Goal: Information Seeking & Learning: Learn about a topic

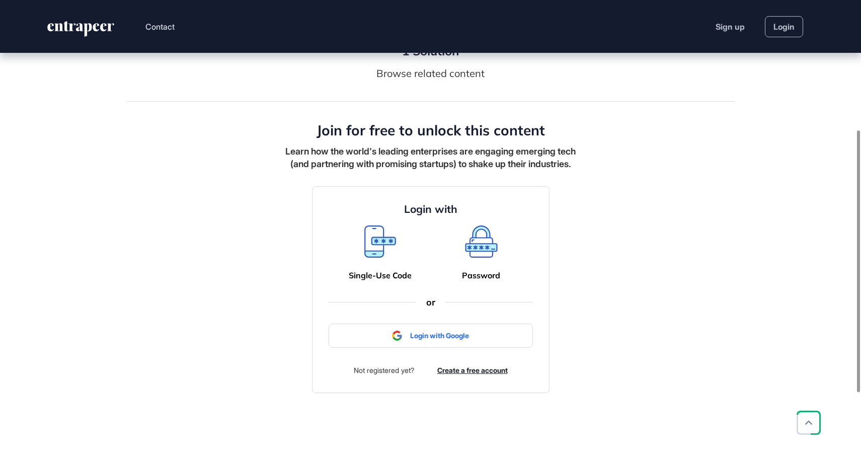
scroll to position [298, 0]
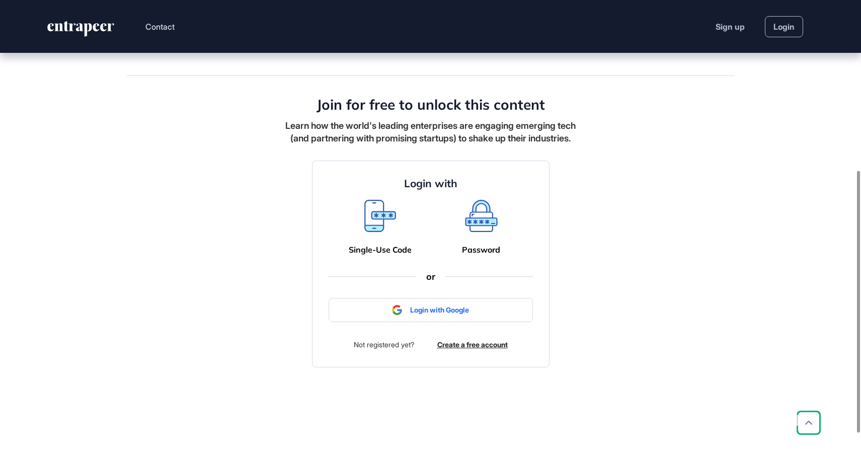
click at [477, 232] on icon at bounding box center [481, 216] width 32 height 32
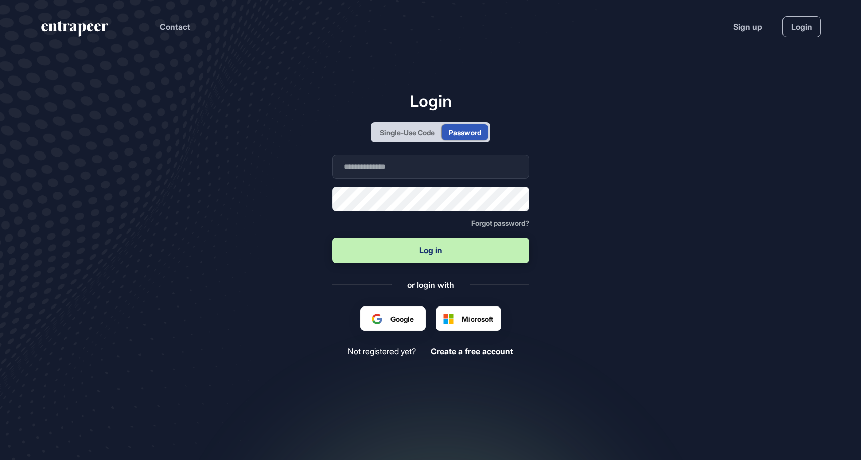
scroll to position [1, 1]
click at [435, 172] on input "text" at bounding box center [430, 167] width 197 height 24
type input "**********"
click at [409, 255] on button "Log in" at bounding box center [430, 251] width 197 height 26
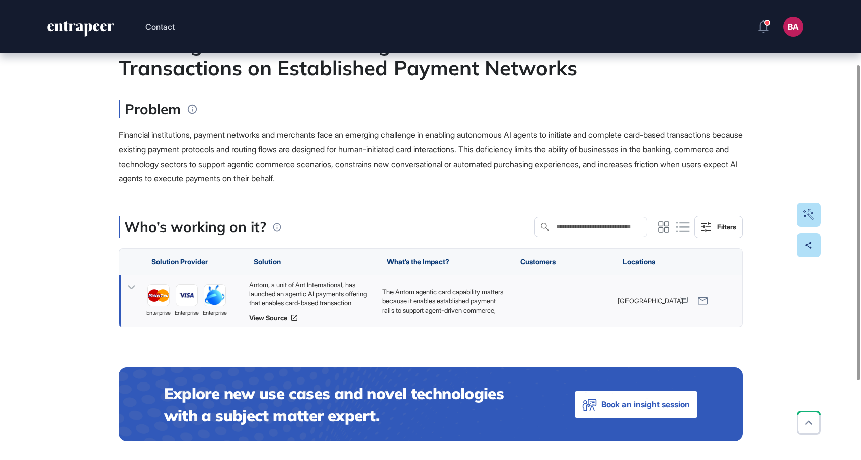
scroll to position [93, 0]
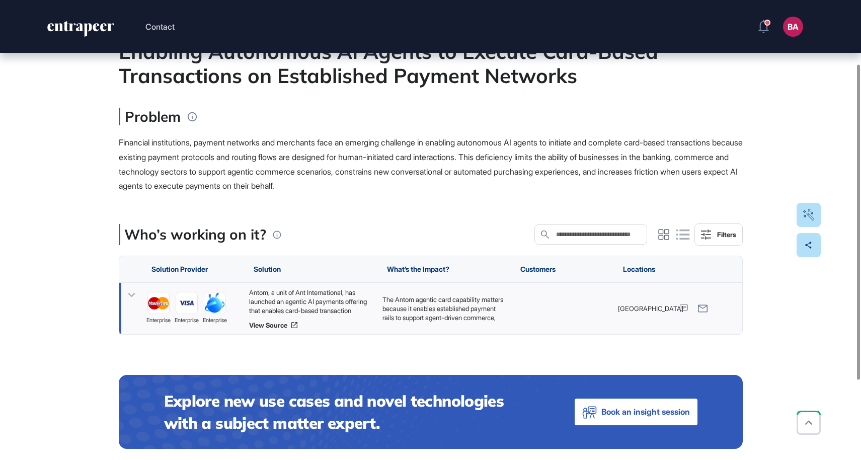
click at [133, 293] on icon at bounding box center [131, 295] width 7 height 4
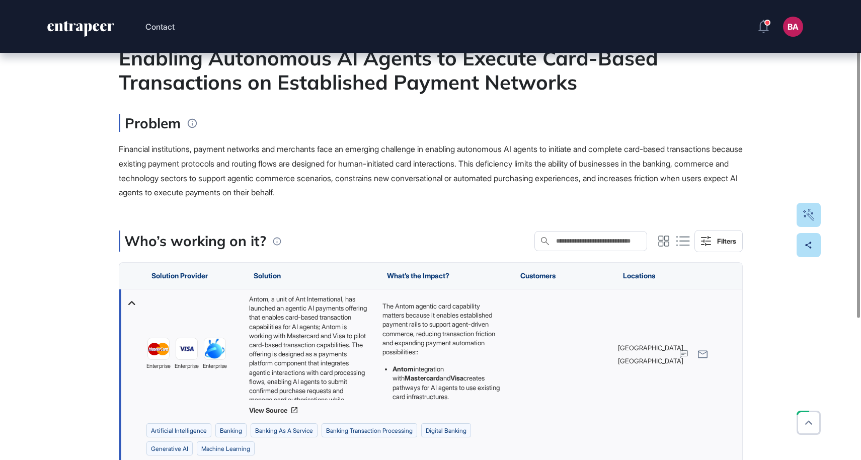
scroll to position [88, 0]
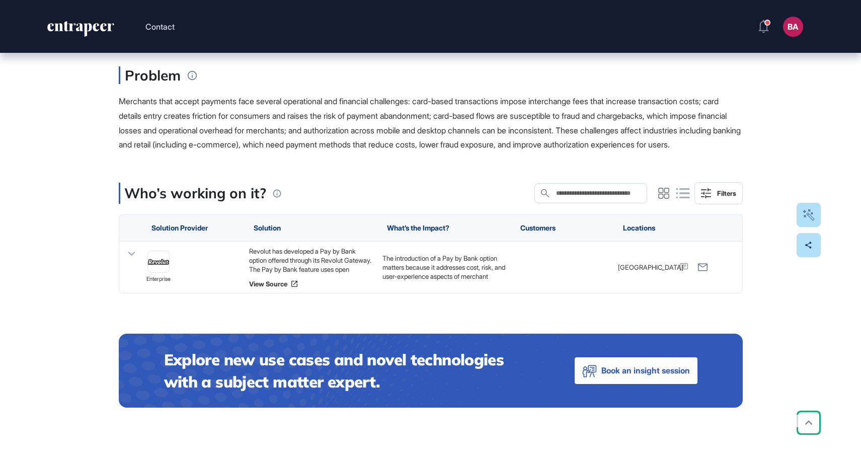
scroll to position [206, 0]
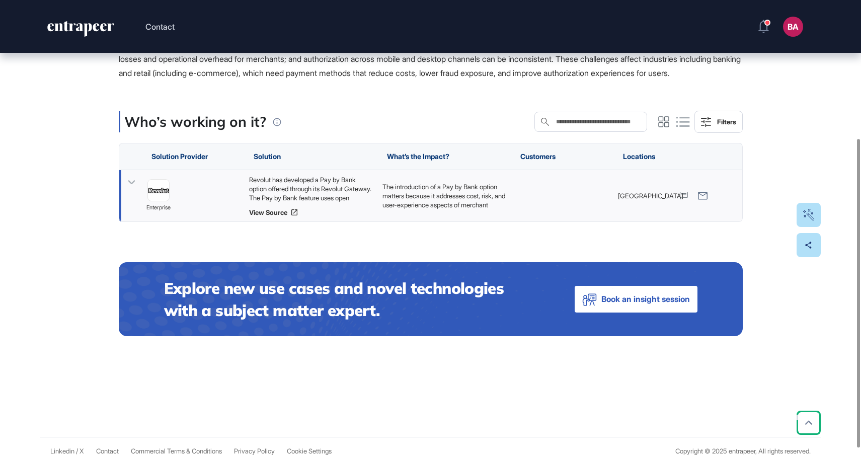
click at [129, 190] on icon at bounding box center [131, 182] width 15 height 15
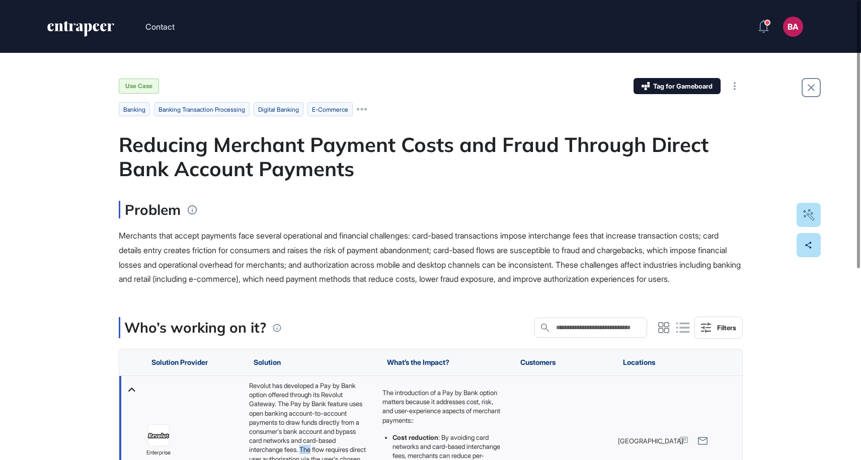
scroll to position [0, 0]
click at [662, 91] on div "Tag for Gameboard" at bounding box center [677, 86] width 87 height 16
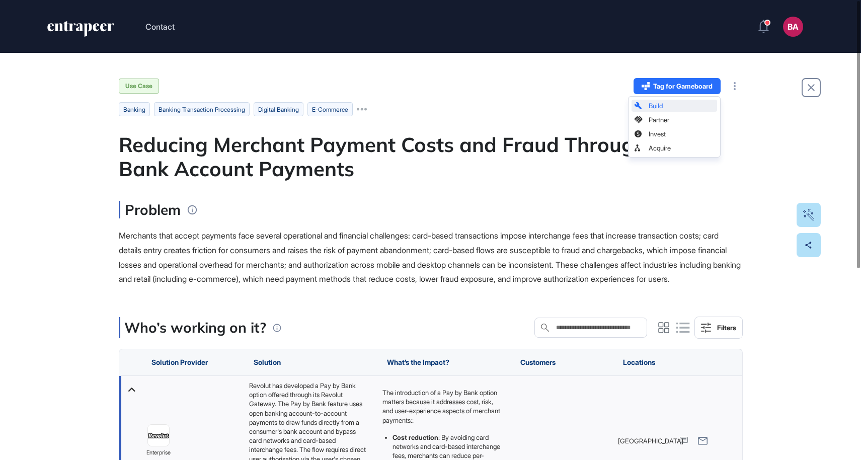
click at [673, 106] on span "Build" at bounding box center [681, 106] width 65 height 7
